Goal: Book appointment/travel/reservation

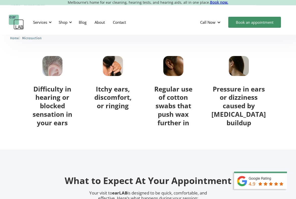
scroll to position [220, 0]
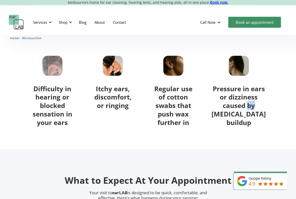
click at [269, 135] on section "Signs you need Professional Ear Wax Removal Difficulty in hearing or blocked se…" at bounding box center [148, 70] width 296 height 159
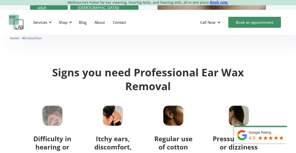
scroll to position [169, 0]
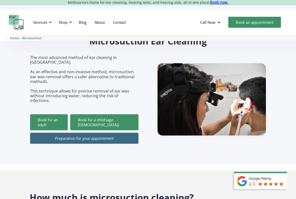
scroll to position [47, 0]
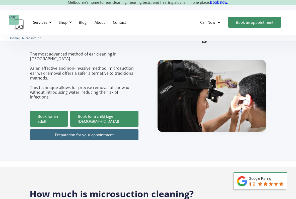
click at [53, 111] on link "Book for an adult" at bounding box center [49, 119] width 38 height 16
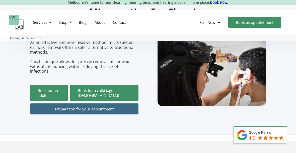
scroll to position [73, 0]
click at [40, 24] on div "Services" at bounding box center [40, 22] width 14 height 5
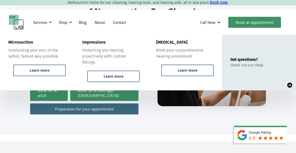
click at [40, 72] on div "Learn more" at bounding box center [40, 70] width 20 height 5
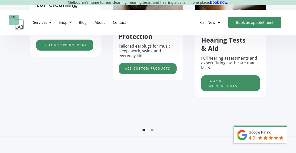
scroll to position [231, 0]
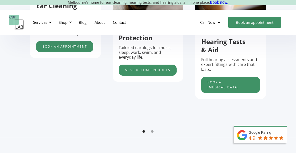
click at [64, 46] on link "Book an appointment" at bounding box center [64, 46] width 57 height 11
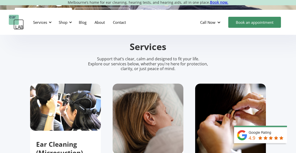
scroll to position [92, 0]
